Goal: Information Seeking & Learning: Find specific fact

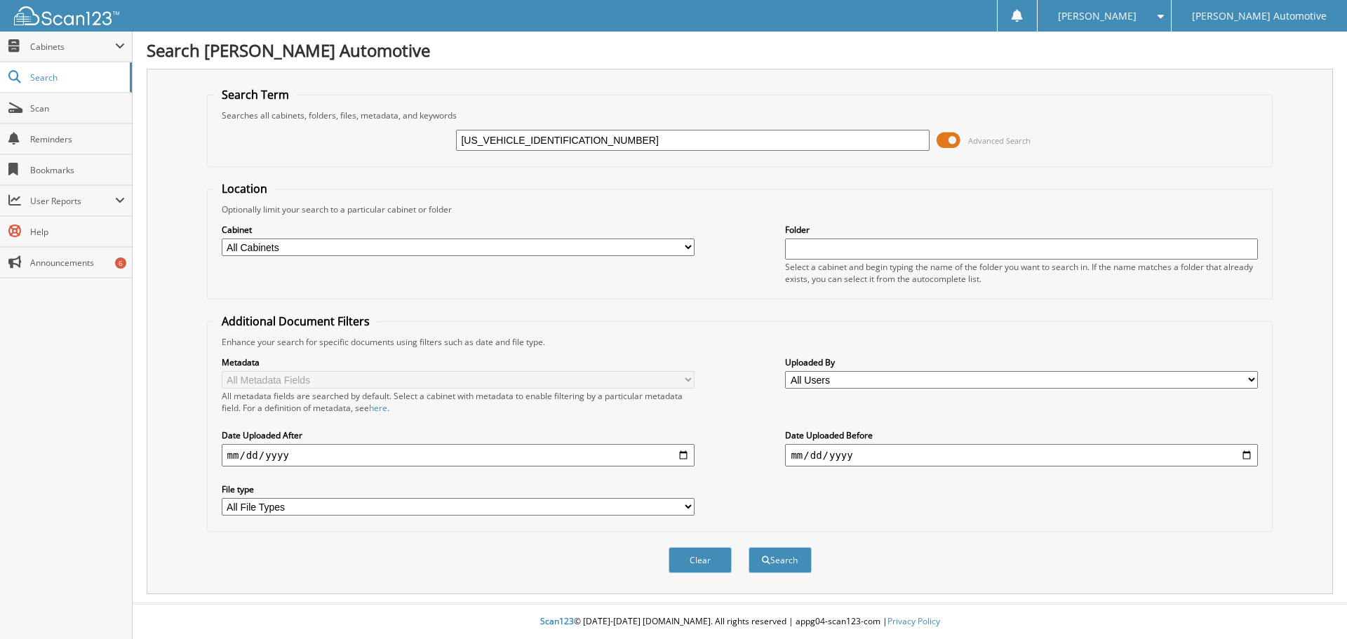
type input "4S4BTADC4N3232810"
click at [749, 547] on button "Search" at bounding box center [780, 560] width 63 height 26
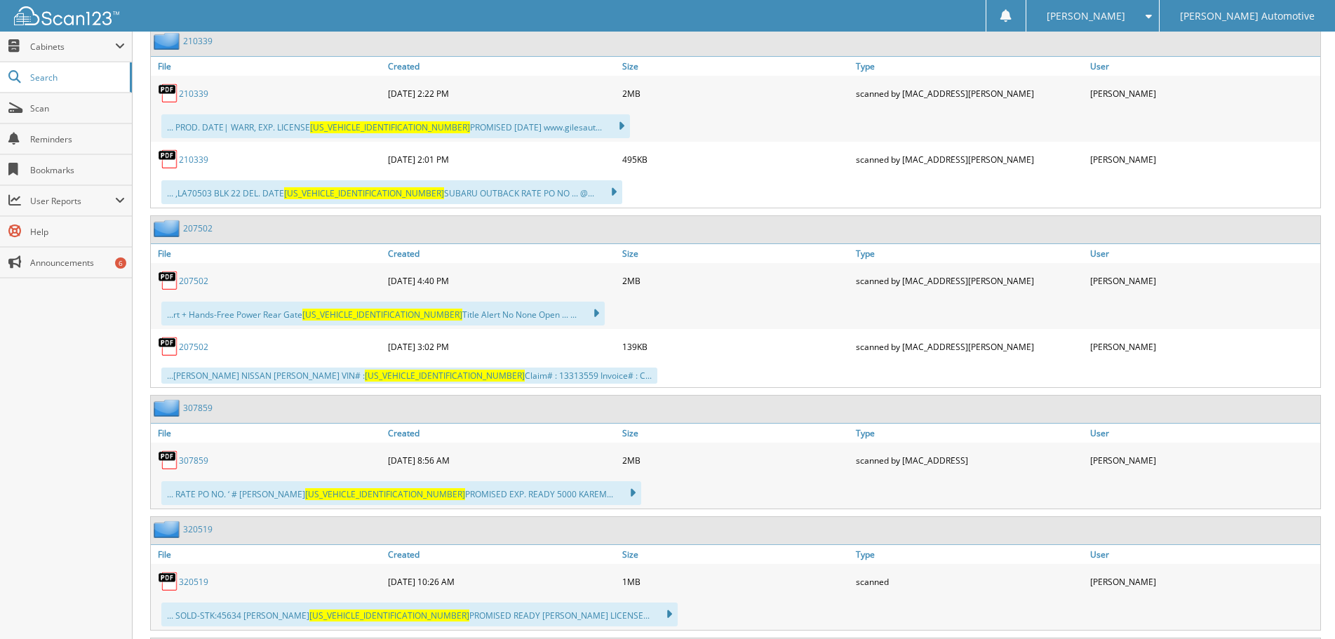
scroll to position [1643, 0]
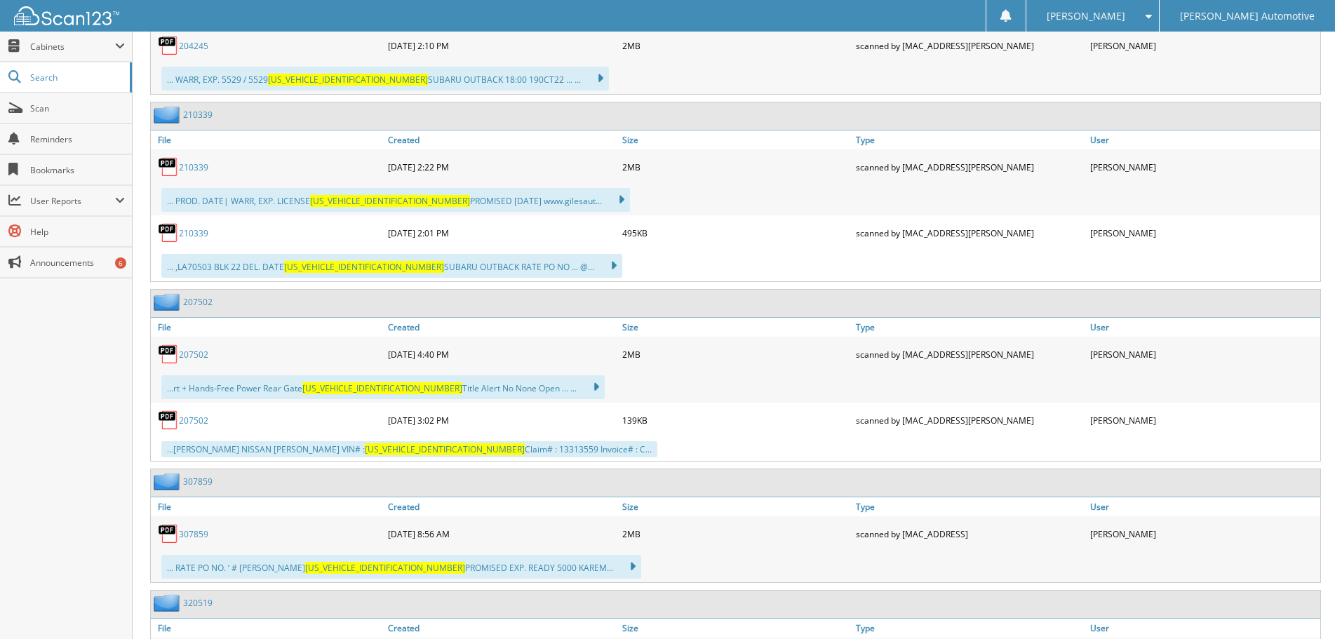
click at [190, 354] on link "207502" at bounding box center [193, 355] width 29 height 12
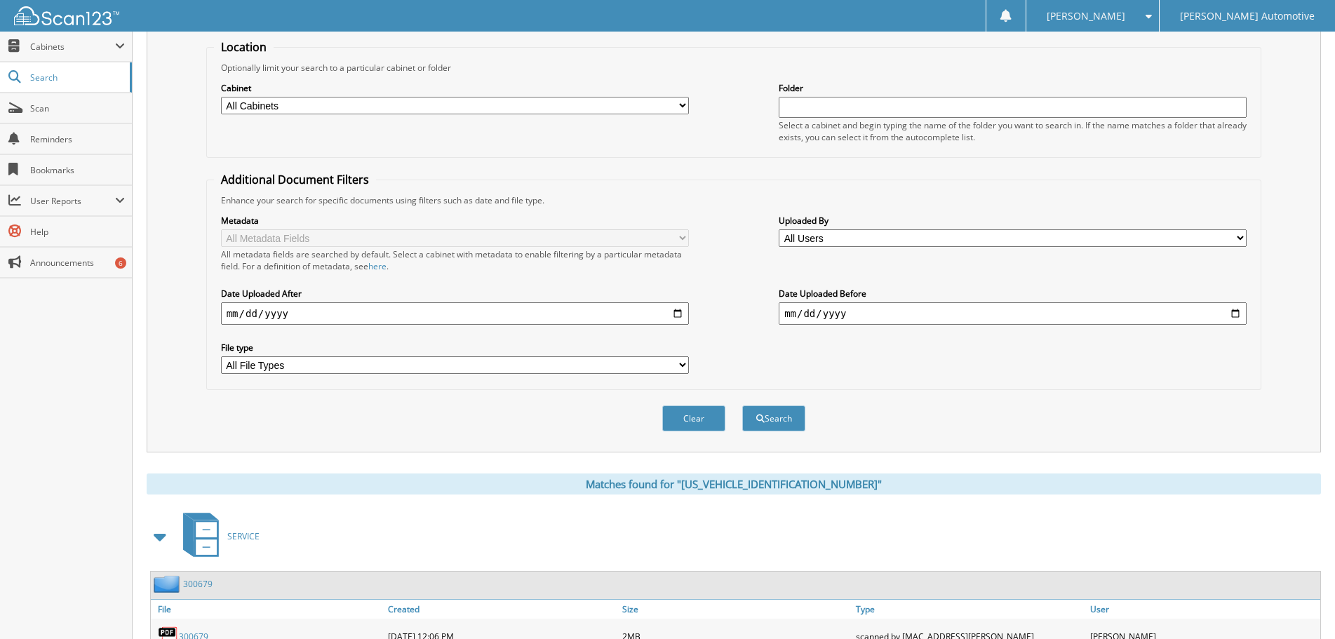
scroll to position [0, 0]
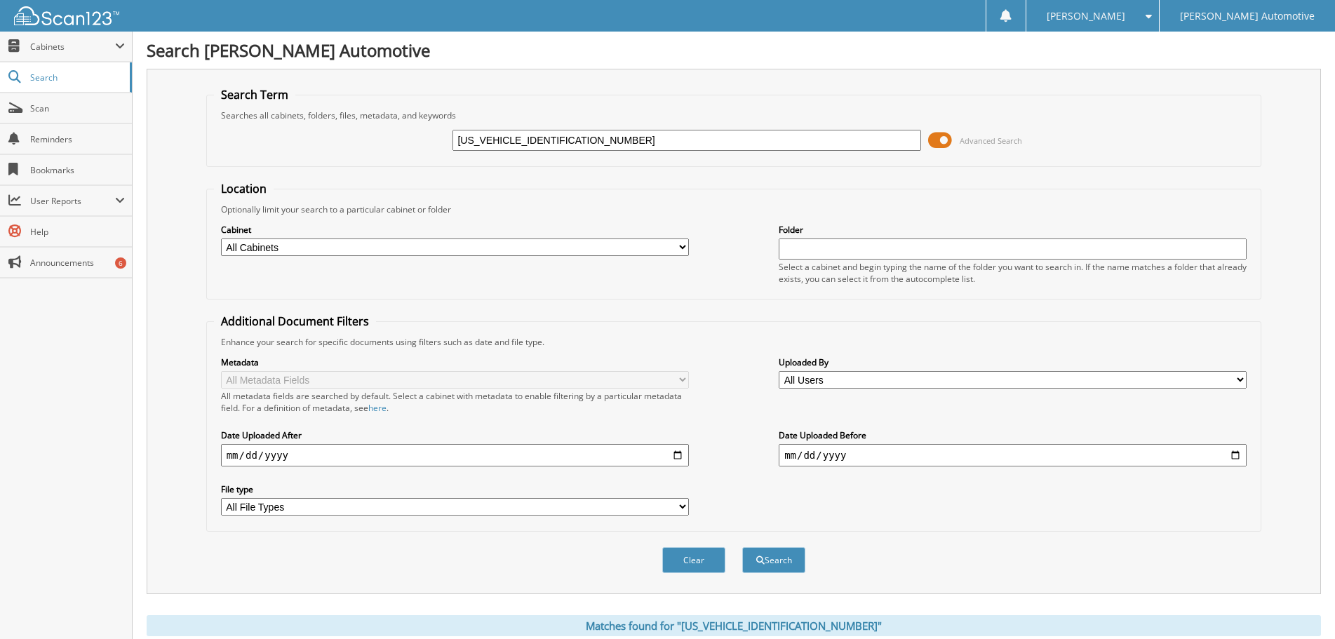
drag, startPoint x: 619, startPoint y: 147, endPoint x: 190, endPoint y: 176, distance: 429.7
click at [190, 176] on div "Search Term Searches all cabinets, folders, files, metadata, and keywords [US_V…" at bounding box center [734, 331] width 1174 height 525
type input "45634"
click at [742, 547] on button "Search" at bounding box center [773, 560] width 63 height 26
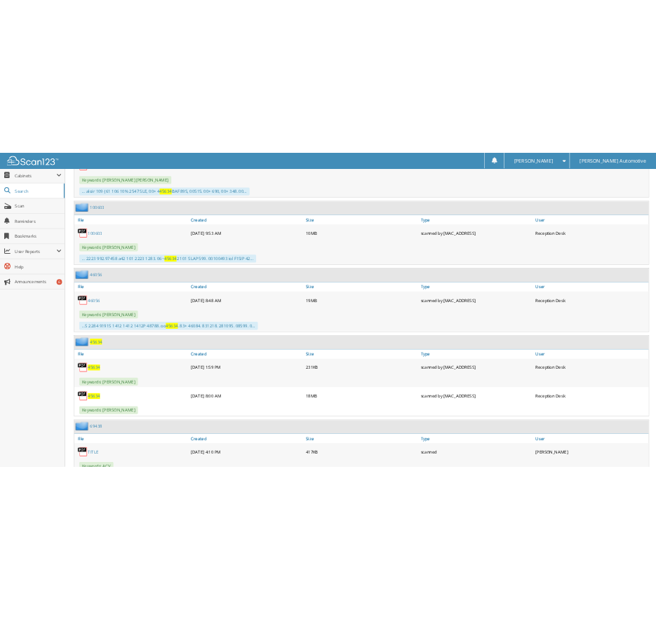
scroll to position [1684, 0]
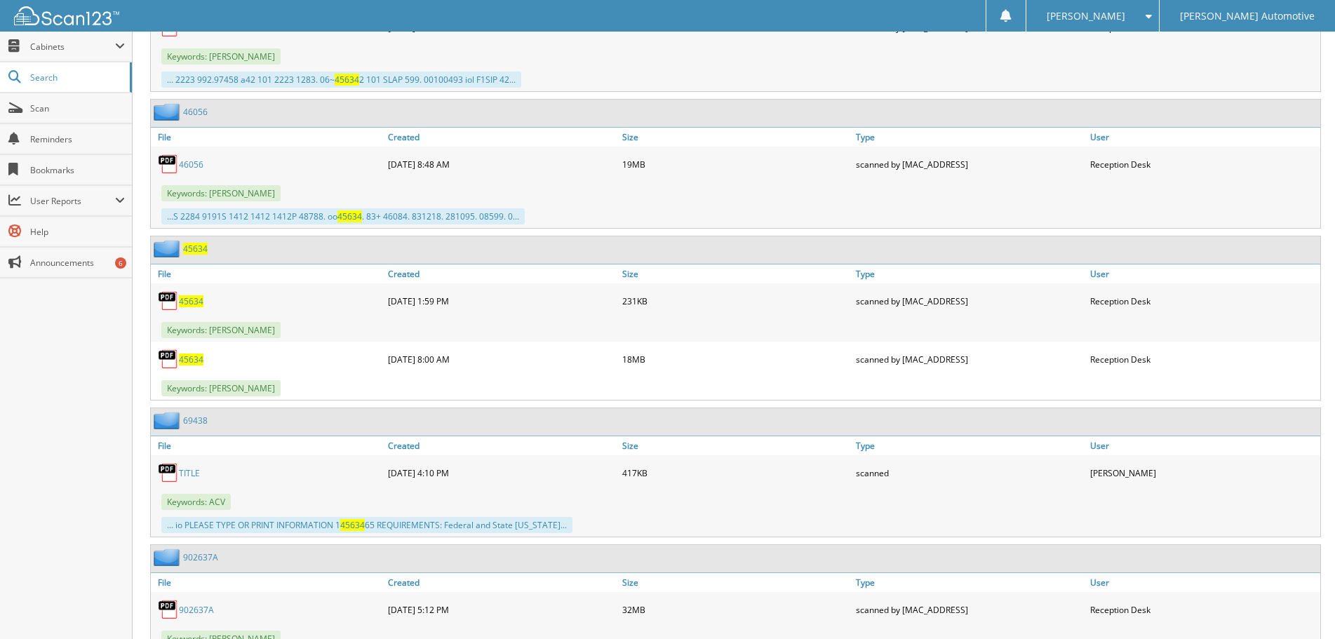
click at [185, 360] on span "45634" at bounding box center [191, 360] width 25 height 12
